Goal: Transaction & Acquisition: Purchase product/service

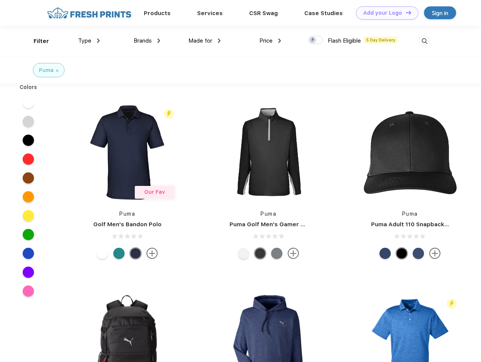
click at [384, 13] on link "Add your Logo Design Tool" at bounding box center [387, 12] width 62 height 13
click at [0, 0] on div "Design Tool" at bounding box center [0, 0] width 0 height 0
click at [405, 12] on link "Add your Logo Design Tool" at bounding box center [387, 12] width 62 height 13
click at [36, 41] on div "Filter" at bounding box center [41, 41] width 15 height 9
click at [89, 41] on span "Type" at bounding box center [84, 40] width 13 height 7
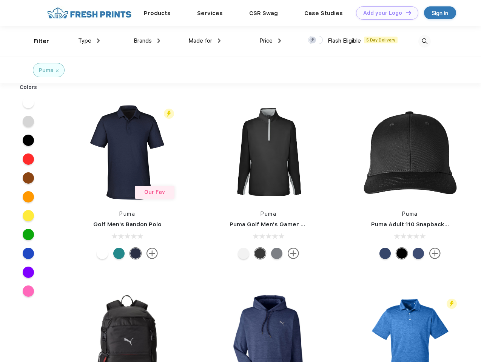
click at [147, 41] on span "Brands" at bounding box center [143, 40] width 18 height 7
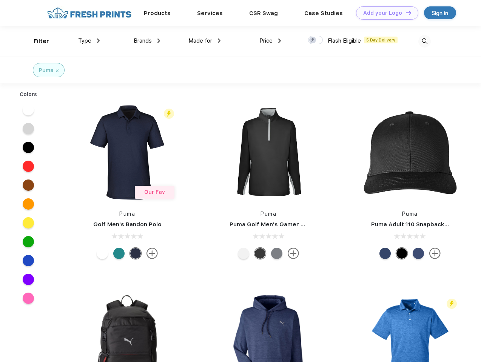
click at [205, 41] on span "Made for" at bounding box center [200, 40] width 24 height 7
click at [270, 41] on span "Price" at bounding box center [265, 40] width 13 height 7
click at [316, 40] on div at bounding box center [315, 40] width 15 height 8
click at [313, 40] on input "checkbox" at bounding box center [310, 37] width 5 height 5
click at [424, 41] on img at bounding box center [424, 41] width 12 height 12
